Goal: Transaction & Acquisition: Purchase product/service

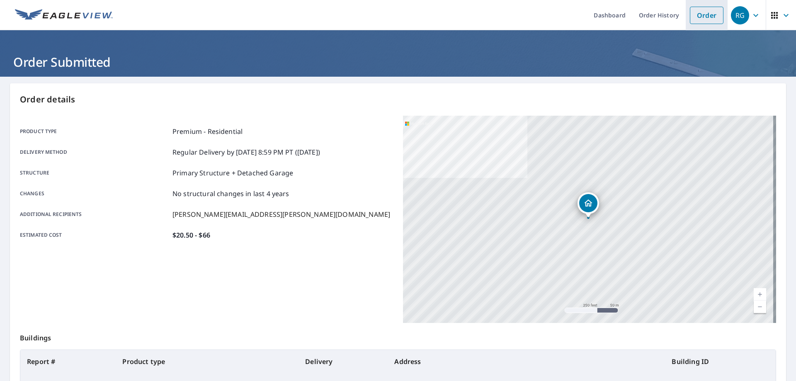
click at [695, 15] on link "Order" at bounding box center [707, 15] width 34 height 17
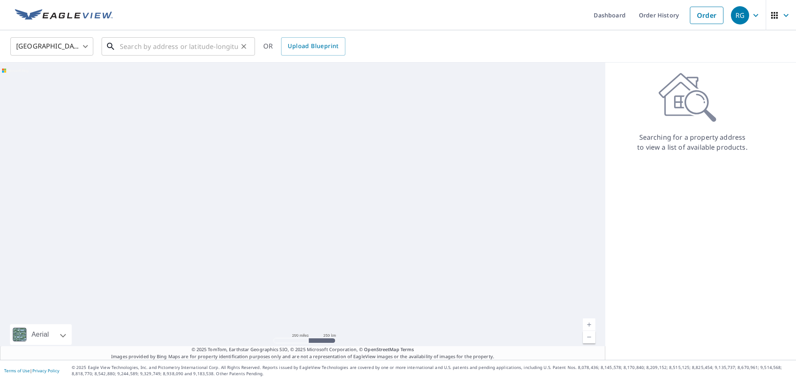
click at [162, 51] on input "text" at bounding box center [179, 46] width 118 height 23
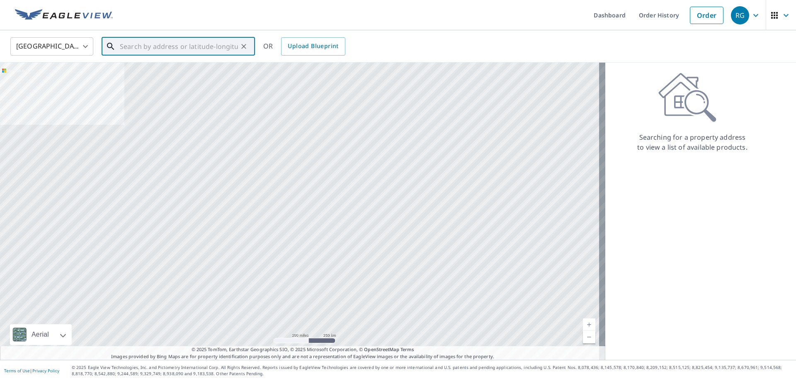
paste input "[STREET_ADDRESS]"
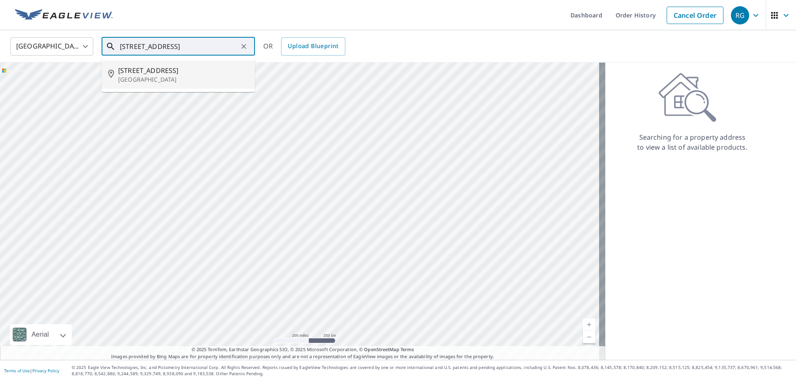
click at [172, 75] on p "[GEOGRAPHIC_DATA]" at bounding box center [183, 79] width 130 height 8
type input "[STREET_ADDRESS]"
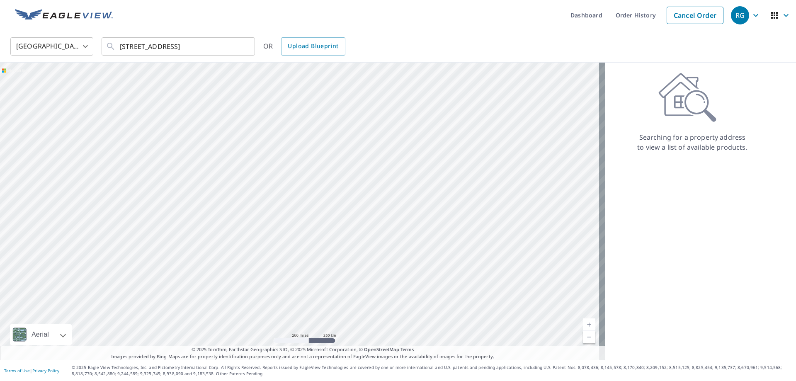
scroll to position [0, 0]
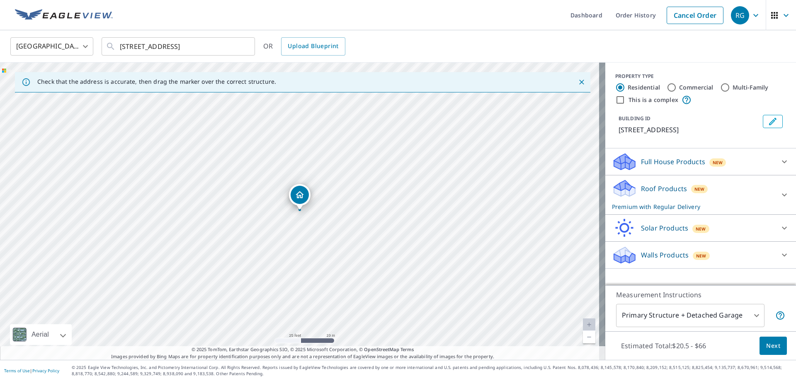
click at [766, 345] on span "Next" at bounding box center [773, 346] width 14 height 10
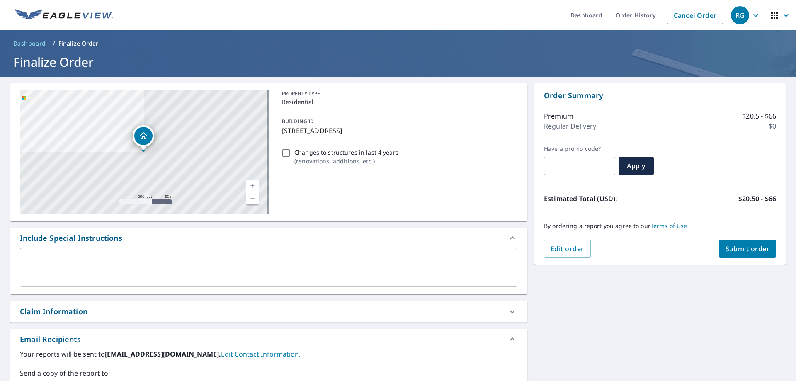
click at [738, 252] on span "Submit order" at bounding box center [747, 248] width 44 height 9
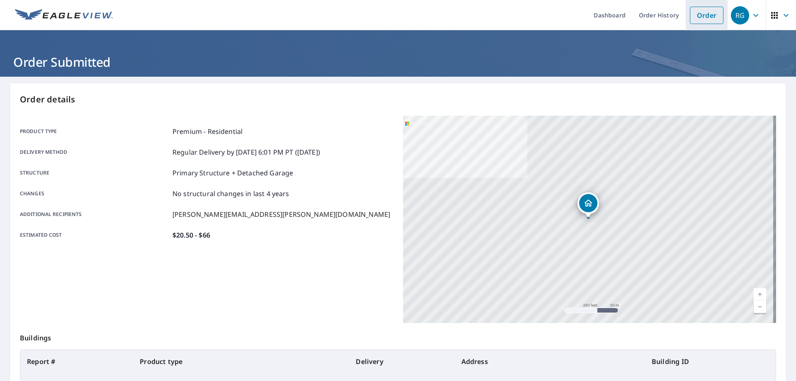
click at [705, 12] on link "Order" at bounding box center [707, 15] width 34 height 17
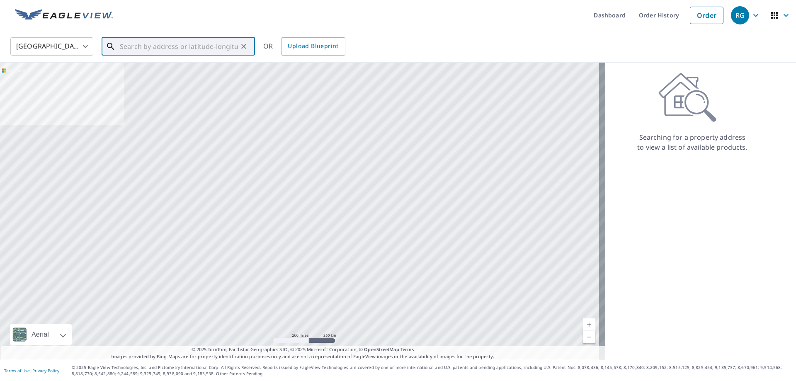
click at [163, 38] on input "text" at bounding box center [179, 46] width 118 height 23
paste input "[STREET_ADDRESS][PERSON_NAME]"
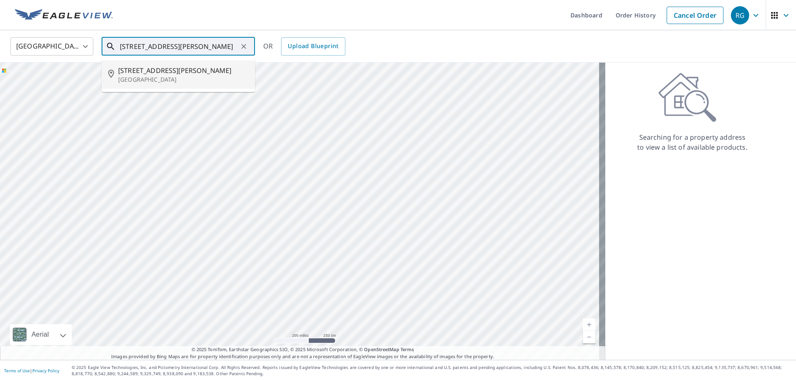
click at [193, 75] on p "[GEOGRAPHIC_DATA]" at bounding box center [183, 79] width 130 height 8
type input "[STREET_ADDRESS][PERSON_NAME]"
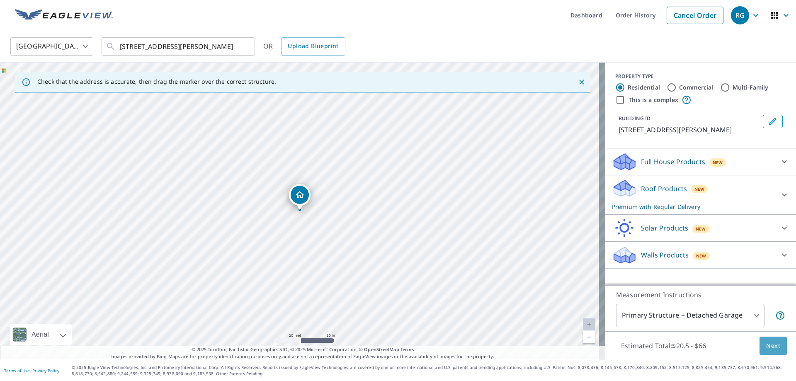
click at [774, 349] on span "Next" at bounding box center [773, 346] width 14 height 10
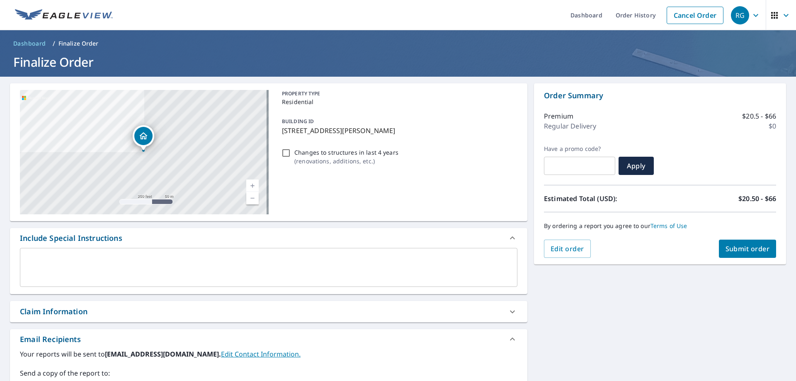
click at [745, 248] on span "Submit order" at bounding box center [747, 248] width 44 height 9
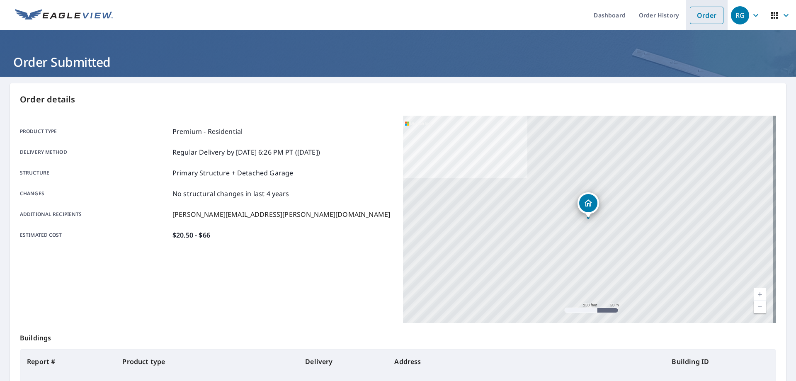
click at [693, 20] on link "Order" at bounding box center [707, 15] width 34 height 17
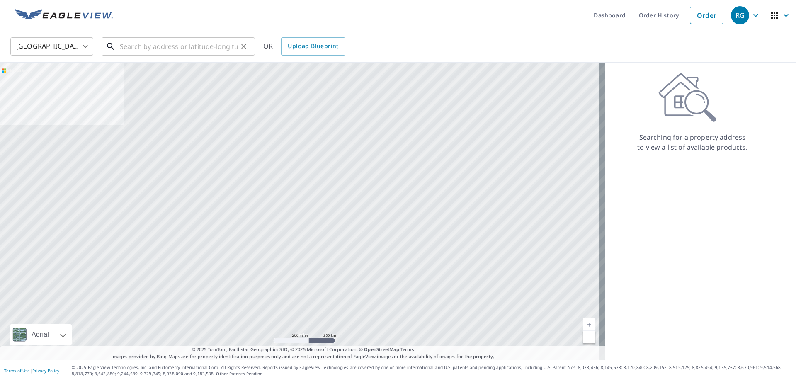
click at [222, 53] on input "text" at bounding box center [179, 46] width 118 height 23
paste input "[STREET_ADDRESS]"
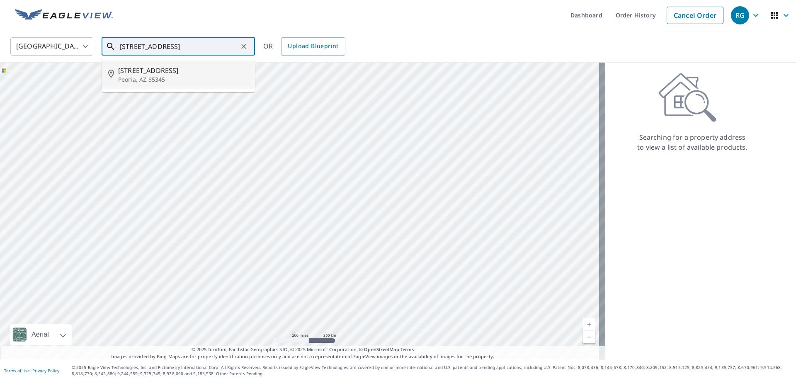
click at [218, 73] on span "[STREET_ADDRESS]" at bounding box center [183, 71] width 130 height 10
type input "[STREET_ADDRESS]"
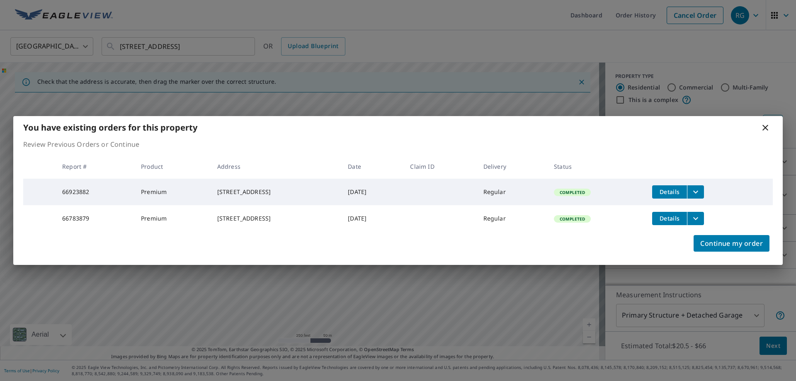
click at [762, 123] on icon at bounding box center [765, 128] width 10 height 10
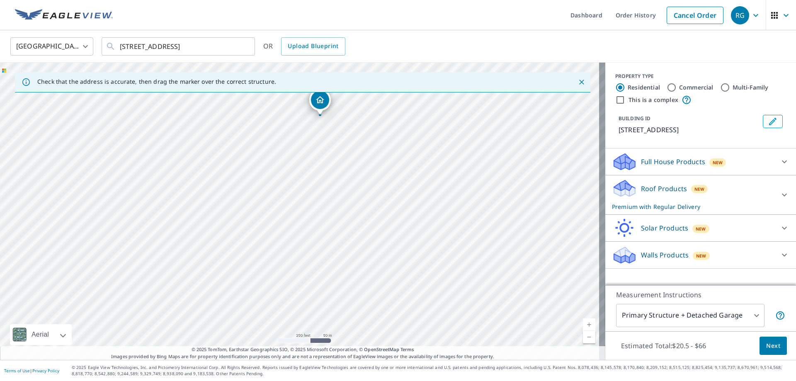
drag, startPoint x: 269, startPoint y: 267, endPoint x: 290, endPoint y: 172, distance: 97.1
click at [290, 172] on div "[STREET_ADDRESS]" at bounding box center [302, 211] width 605 height 297
drag, startPoint x: 289, startPoint y: 167, endPoint x: 251, endPoint y: 287, distance: 125.9
click at [247, 303] on div "[STREET_ADDRESS]" at bounding box center [302, 211] width 605 height 297
drag, startPoint x: 322, startPoint y: 148, endPoint x: 244, endPoint y: 278, distance: 151.4
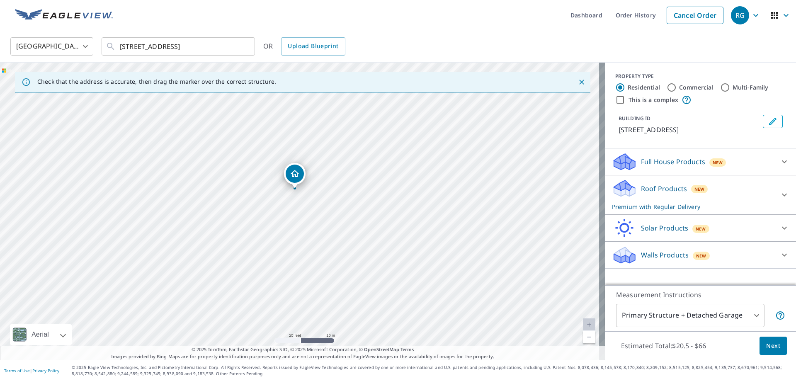
drag, startPoint x: 290, startPoint y: 170, endPoint x: 298, endPoint y: 172, distance: 7.7
click at [766, 349] on span "Next" at bounding box center [773, 346] width 14 height 10
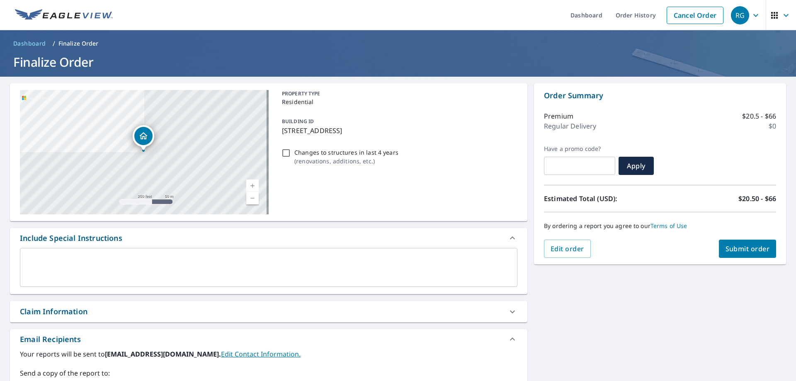
click at [730, 244] on button "Submit order" at bounding box center [748, 249] width 58 height 18
